Goal: Use online tool/utility: Utilize a website feature to perform a specific function

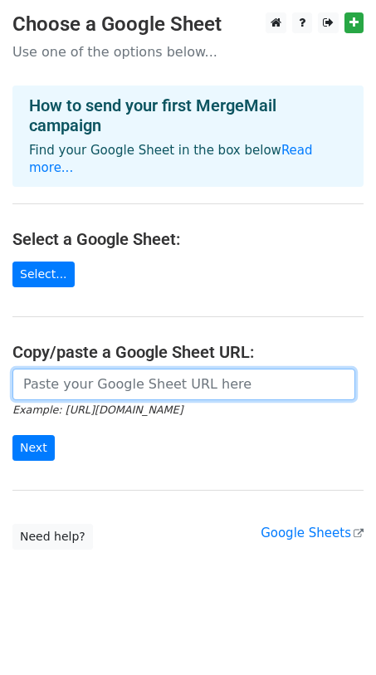
click at [95, 368] on input "url" at bounding box center [183, 384] width 343 height 32
paste input "[URL][DOMAIN_NAME]"
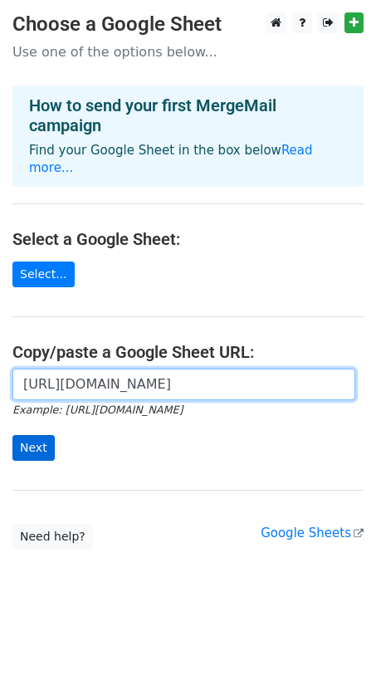
type input "[URL][DOMAIN_NAME]"
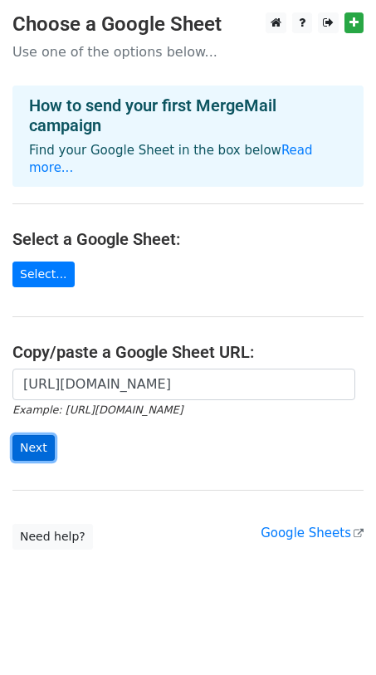
click at [32, 435] on input "Next" at bounding box center [33, 448] width 42 height 26
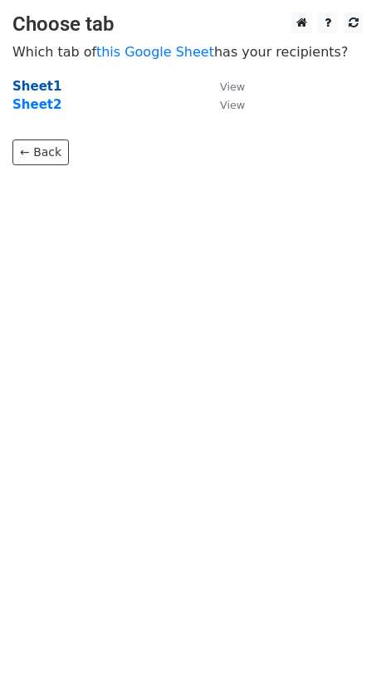
click at [29, 89] on strong "Sheet1" at bounding box center [36, 86] width 49 height 15
